Goal: Task Accomplishment & Management: Manage account settings

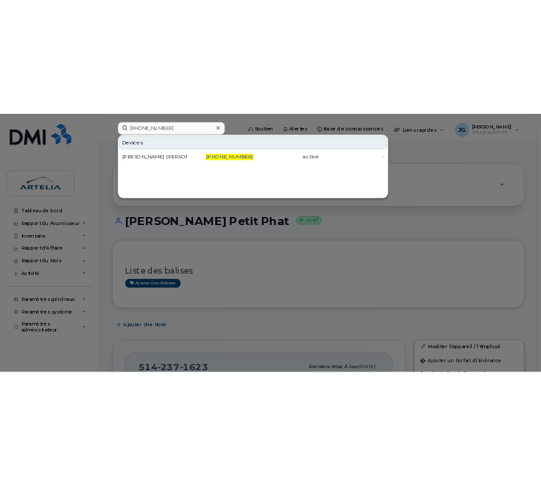
scroll to position [731, 0]
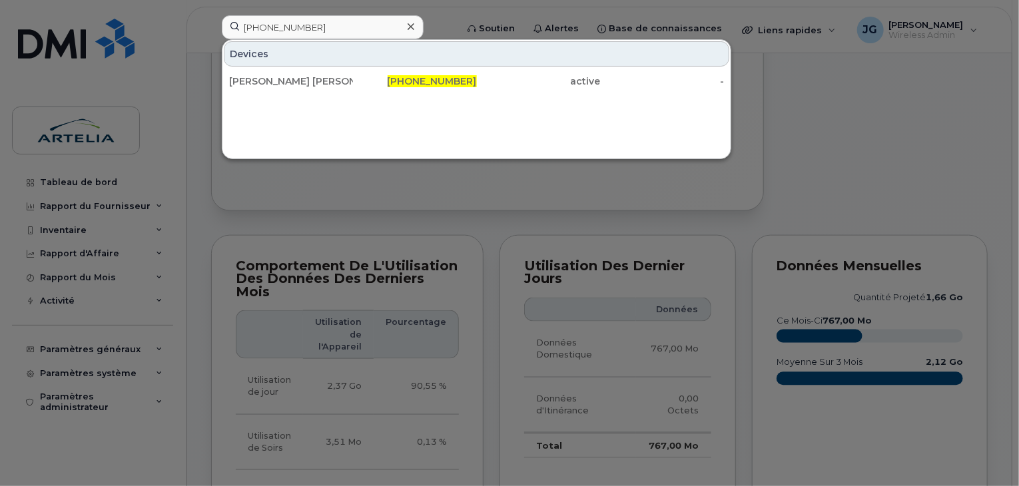
click at [409, 25] on icon at bounding box center [410, 26] width 7 height 7
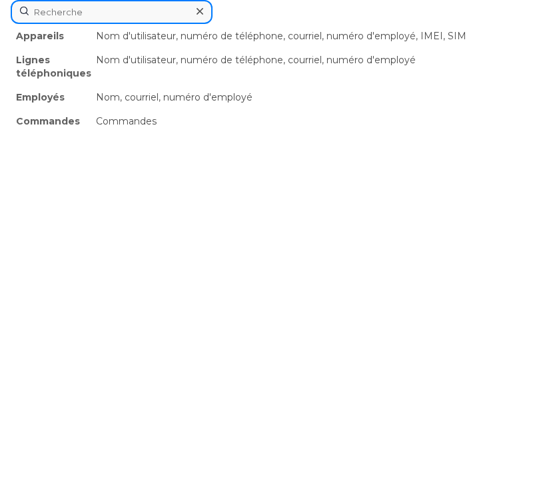
click at [162, 24] on div "Appareils Nom d'utilisateur, numéro de téléphone, courriel, numéro d'employé, I…" at bounding box center [270, 12] width 519 height 24
paste input "514-349-1108"
type input "514-349-1108"
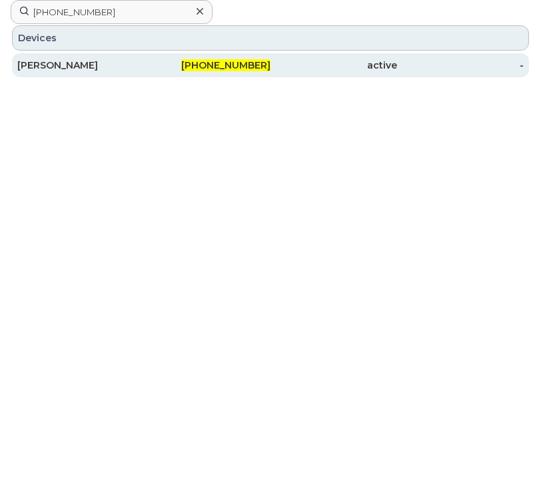
click at [129, 65] on div "[PERSON_NAME]" at bounding box center [80, 65] width 126 height 13
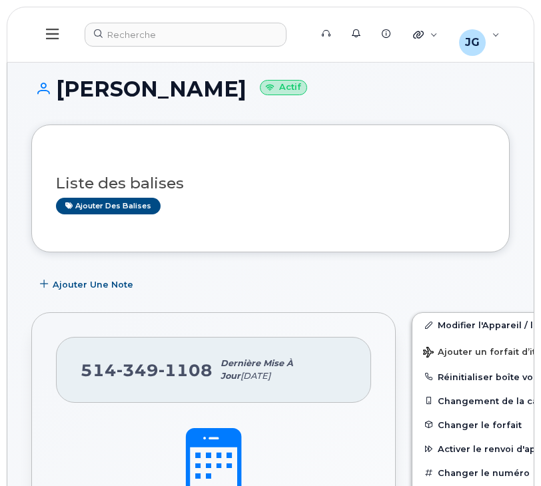
drag, startPoint x: 538, startPoint y: 109, endPoint x: 536, endPoint y: 126, distance: 18.1
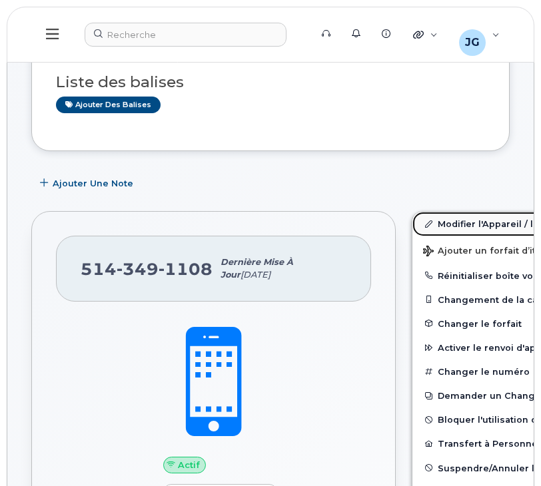
click at [440, 227] on link "Modifier l'Appareil / l'Employé" at bounding box center [515, 224] width 206 height 24
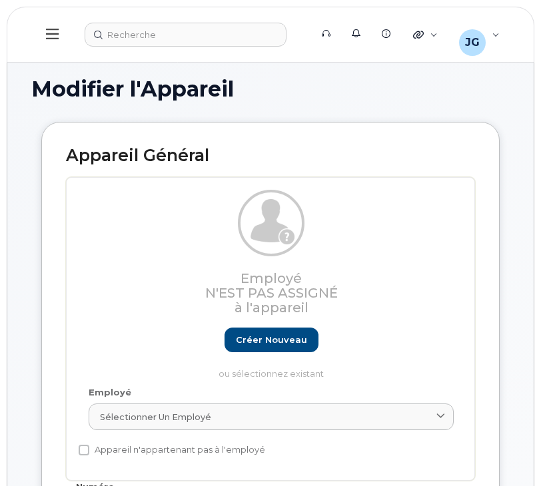
select select "29521977"
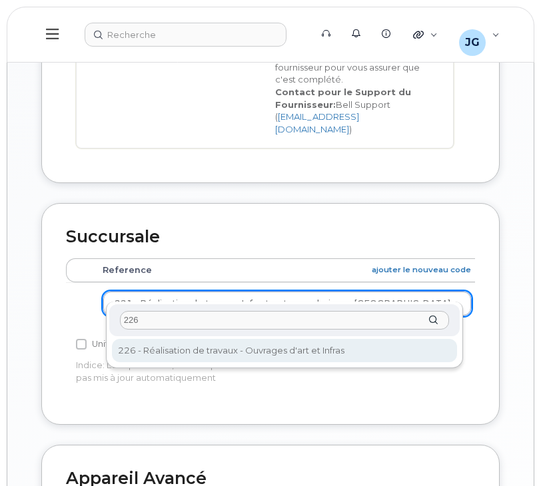
type input "226"
select select "29521980"
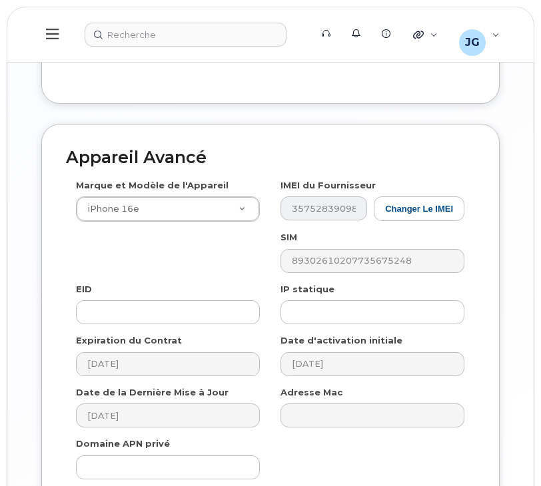
scroll to position [1342, 0]
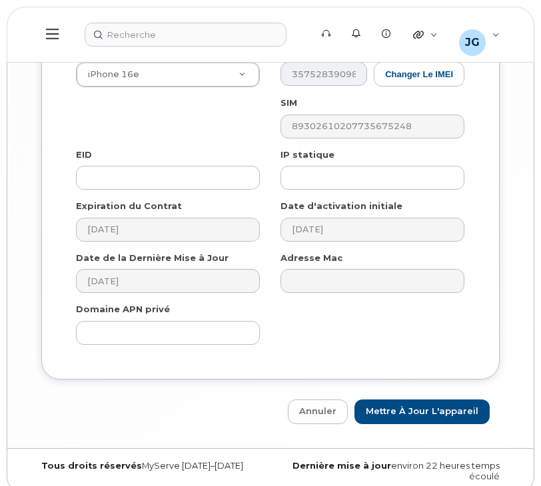
click at [420, 383] on div "Appareil Avancé Marque et Modèle de l'Appareil iPhone 16e Android TCL 502 Watch…" at bounding box center [270, 206] width 478 height 434
click at [420, 399] on input "Mettre à jour l'appareil" at bounding box center [421, 411] width 135 height 25
type input "Sauvegarde..."
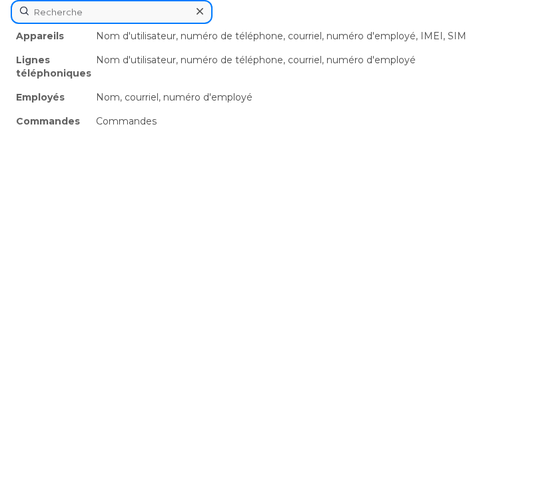
click at [165, 24] on div "Appareils Nom d'utilisateur, numéro de téléphone, courriel, numéro d'employé, I…" at bounding box center [270, 12] width 519 height 24
paste input "514-774-9301"
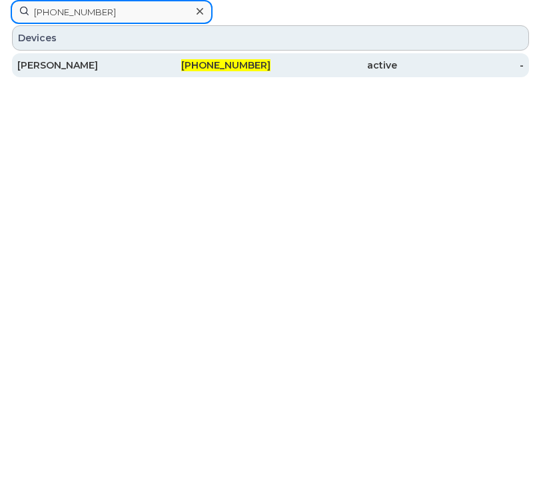
type input "514-774-9301"
click at [57, 57] on div "Michel Ménard" at bounding box center [80, 65] width 126 height 24
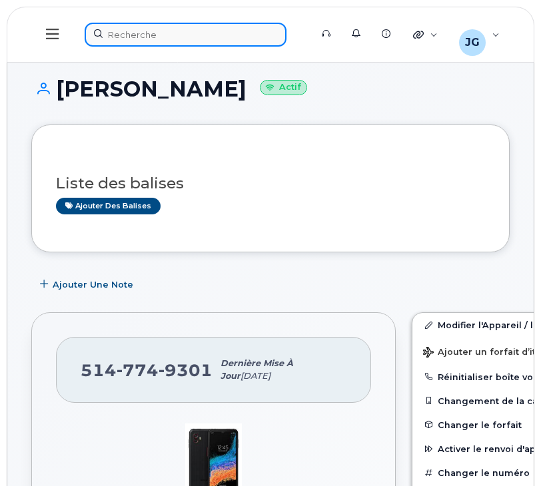
click at [196, 43] on div at bounding box center [193, 35] width 217 height 24
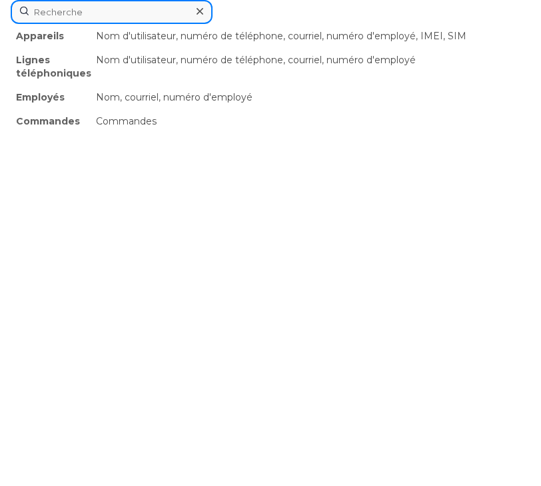
paste input "438-454-6541"
type input "438-454-6541"
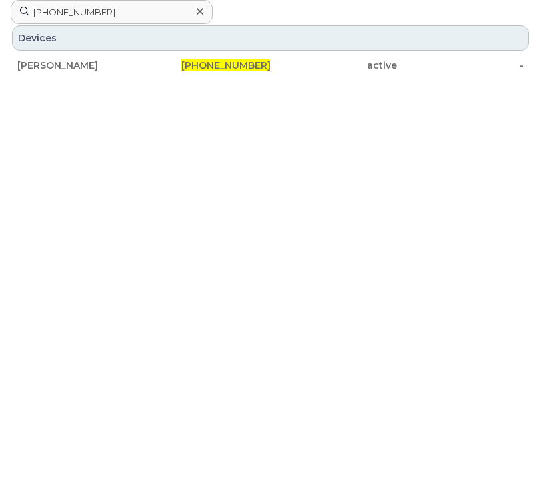
click at [180, 48] on div "Devices" at bounding box center [270, 37] width 517 height 25
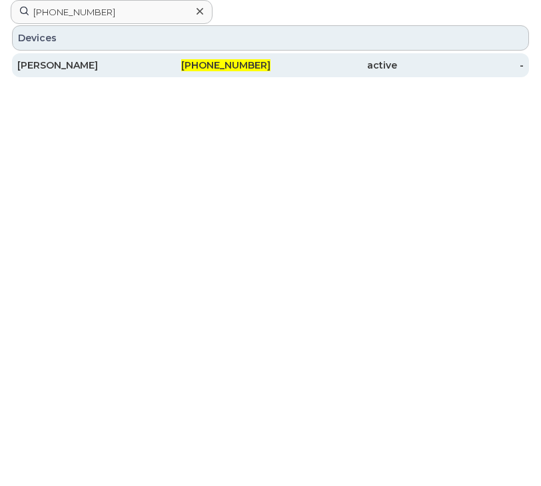
drag, startPoint x: 183, startPoint y: 52, endPoint x: 190, endPoint y: 57, distance: 8.7
click at [190, 57] on div "Nicolas Paris 438-454-6541 active -" at bounding box center [270, 65] width 519 height 27
click at [202, 71] on div "438-454-6541" at bounding box center [207, 65] width 126 height 13
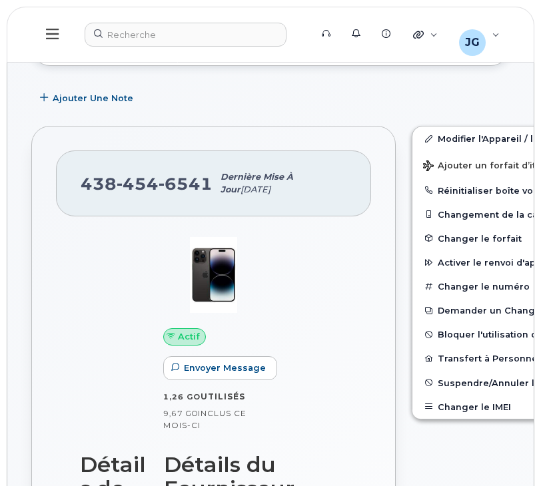
scroll to position [192, 0]
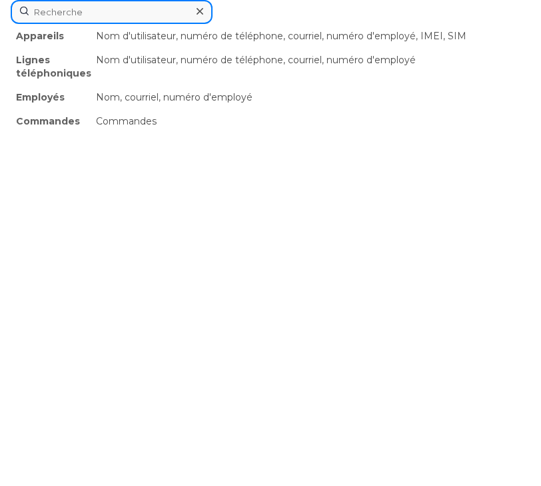
click at [182, 24] on div "Appareils Nom d'utilisateur, numéro de téléphone, courriel, numéro d'employé, I…" at bounding box center [270, 12] width 519 height 24
click at [61, 13] on input at bounding box center [112, 12] width 202 height 24
paste input "438-596-1883"
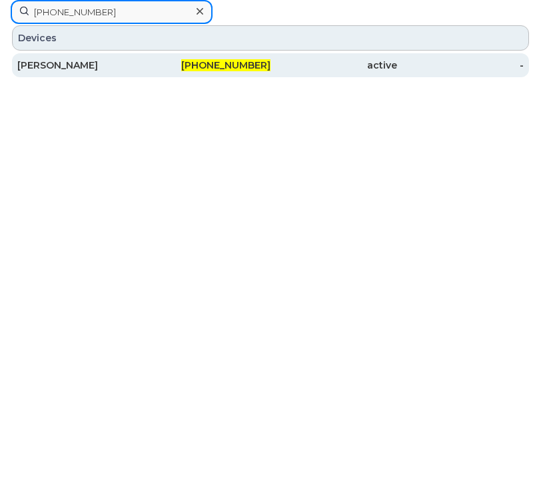
type input "438-596-1883"
click at [61, 58] on div "[PERSON_NAME]" at bounding box center [80, 65] width 126 height 24
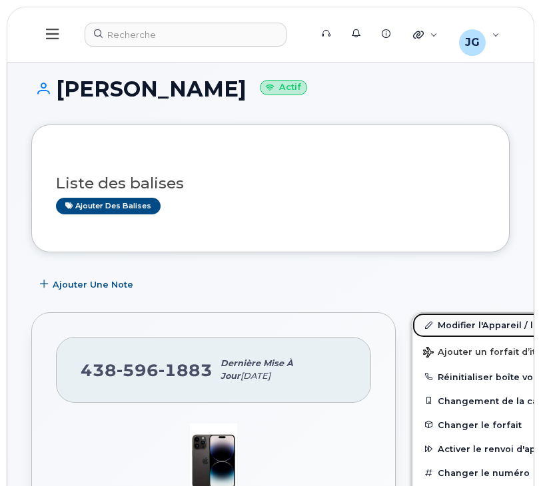
click at [431, 329] on link "Modifier l'Appareil / l'Employé" at bounding box center [515, 325] width 206 height 24
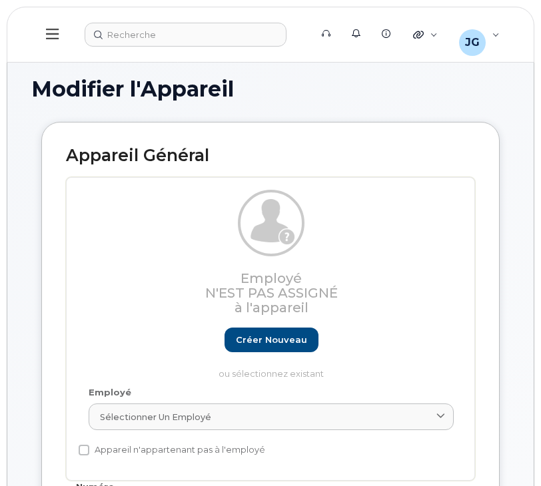
select select "29521978"
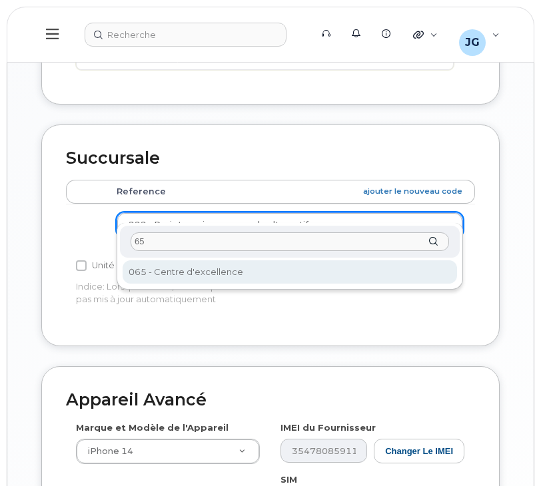
type input "65"
select select "29521966"
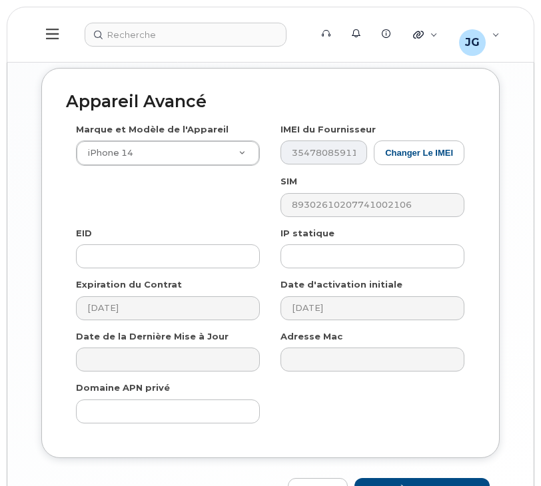
scroll to position [1342, 0]
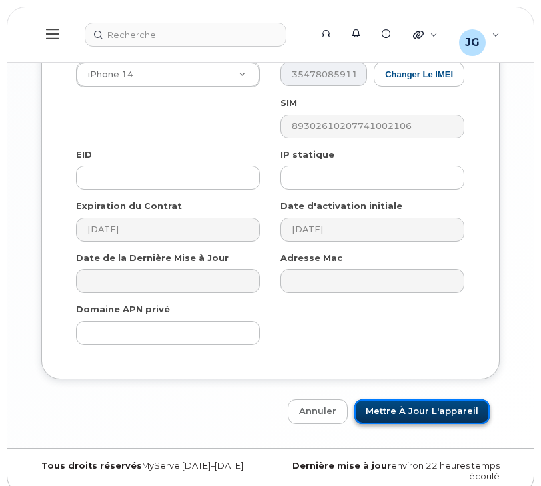
click at [428, 403] on input "Mettre à jour l'appareil" at bounding box center [421, 411] width 135 height 25
type input "Sauvegarde..."
